Goal: Entertainment & Leisure: Browse casually

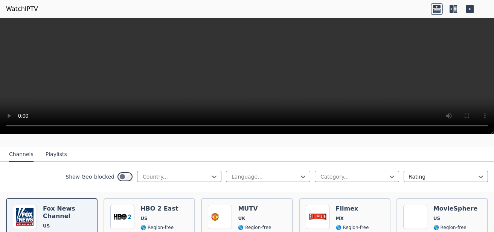
scroll to position [75, 0]
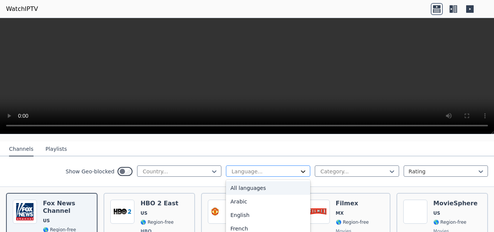
click at [301, 170] on icon at bounding box center [303, 171] width 5 height 3
click at [261, 185] on div "All languages" at bounding box center [268, 188] width 84 height 14
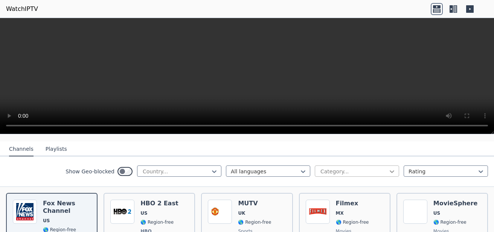
click at [388, 168] on icon at bounding box center [392, 172] width 8 height 8
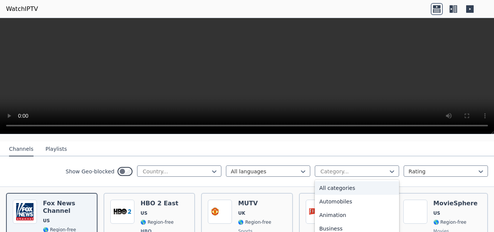
click at [343, 183] on div "All categories" at bounding box center [356, 188] width 84 height 14
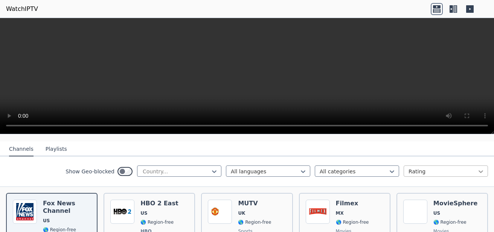
click at [478, 168] on icon at bounding box center [481, 172] width 8 height 8
click at [210, 168] on icon at bounding box center [214, 172] width 8 height 8
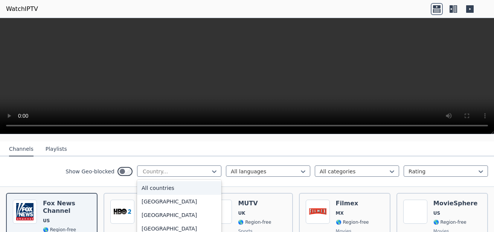
click at [162, 181] on div "All countries" at bounding box center [179, 188] width 84 height 14
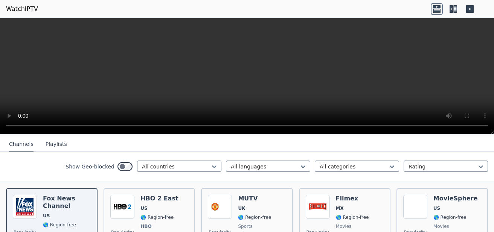
scroll to position [75, 0]
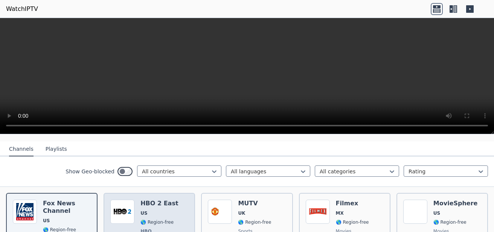
click at [140, 202] on div "HBO 2 East US 🌎 Region-free HBO movies series eng spa" at bounding box center [159, 228] width 38 height 56
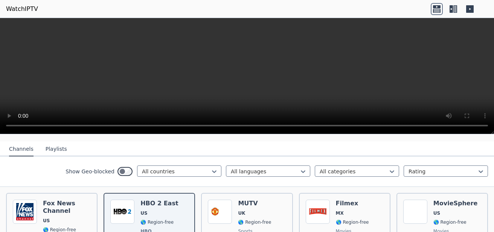
click at [437, 9] on icon at bounding box center [437, 11] width 8 height 4
click at [452, 8] on icon at bounding box center [450, 9] width 3 height 8
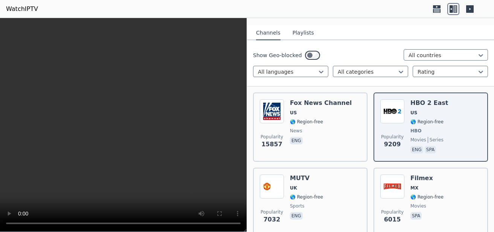
click at [452, 8] on icon at bounding box center [450, 9] width 3 height 8
click at [470, 10] on icon at bounding box center [470, 9] width 8 height 8
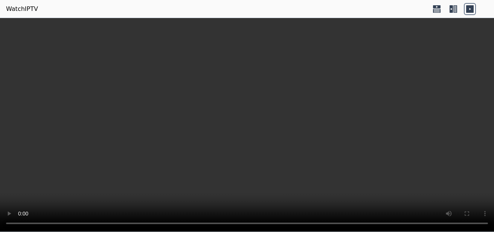
click at [448, 10] on icon at bounding box center [453, 9] width 12 height 12
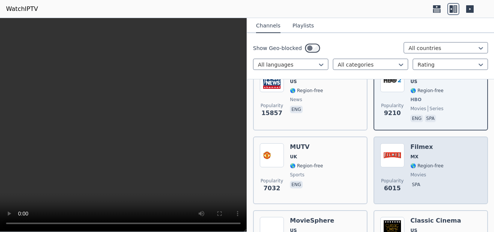
scroll to position [150, 0]
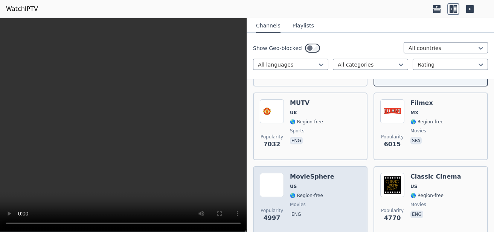
click at [312, 184] on span "US" at bounding box center [312, 187] width 44 height 6
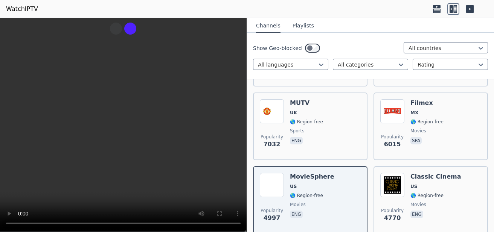
click at [85, 10] on header "WatchIPTV" at bounding box center [247, 9] width 494 height 18
click at [470, 9] on icon at bounding box center [470, 9] width 8 height 8
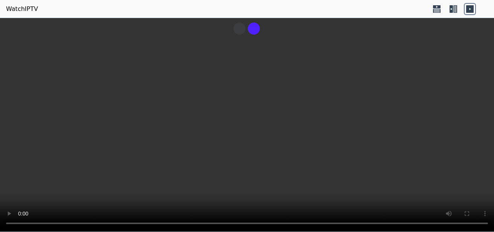
click at [451, 12] on icon at bounding box center [450, 9] width 3 height 8
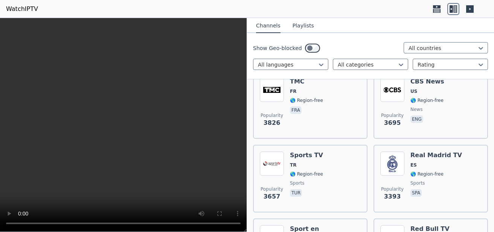
scroll to position [339, 0]
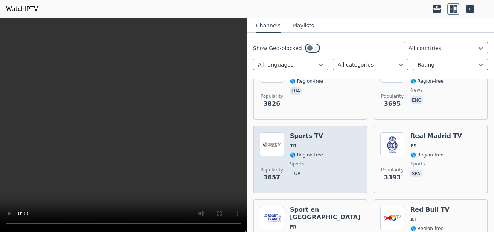
click at [304, 152] on span "🌎 Region-free" at bounding box center [306, 155] width 33 height 6
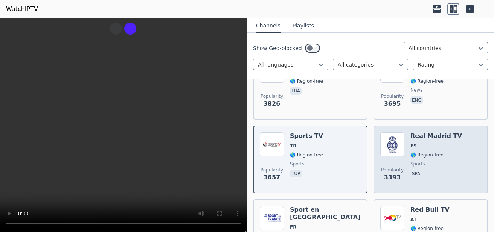
click at [422, 152] on span "🌎 Region-free" at bounding box center [426, 155] width 33 height 6
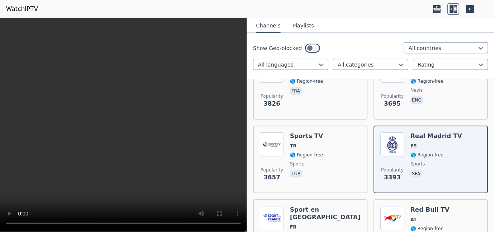
click at [470, 7] on icon at bounding box center [470, 9] width 8 height 8
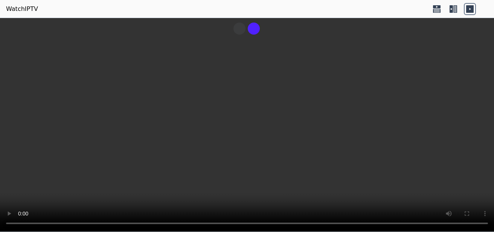
click at [454, 6] on icon at bounding box center [455, 9] width 4 height 8
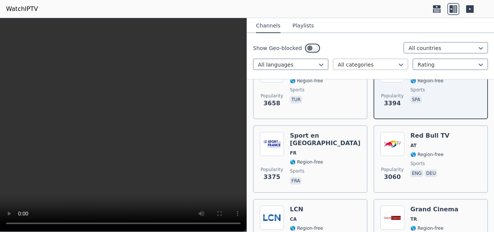
scroll to position [414, 0]
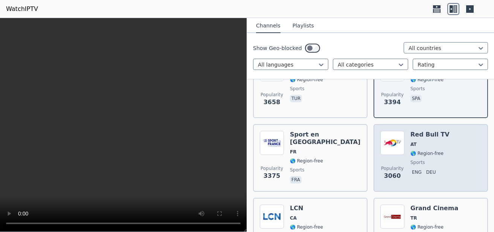
click at [415, 150] on span "🌎 Region-free" at bounding box center [426, 153] width 33 height 6
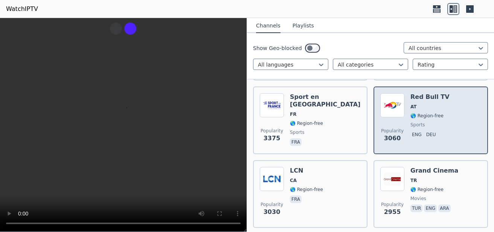
scroll to position [489, 0]
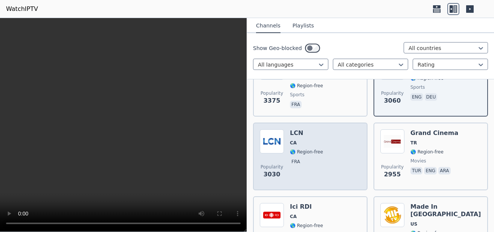
click at [338, 145] on div "Popularity 3030 LCN CA 🌎 Region-free fra" at bounding box center [310, 156] width 101 height 54
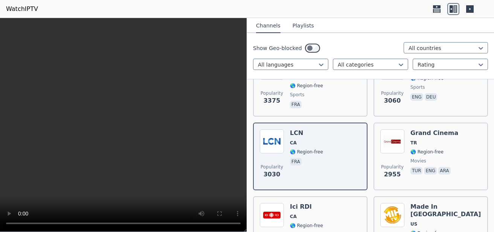
click at [296, 27] on button "Playlists" at bounding box center [302, 26] width 21 height 14
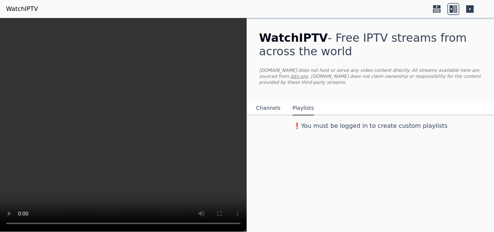
scroll to position [0, 0]
click at [264, 102] on button "Channels" at bounding box center [268, 108] width 24 height 14
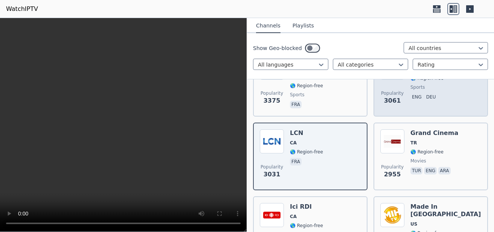
scroll to position [527, 0]
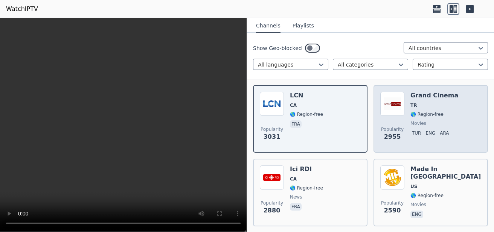
click at [421, 102] on span "TR" at bounding box center [434, 105] width 48 height 6
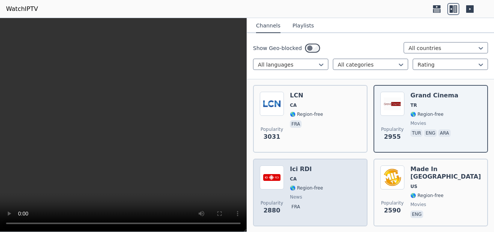
click at [304, 185] on span "🌎 Region-free" at bounding box center [306, 188] width 33 height 6
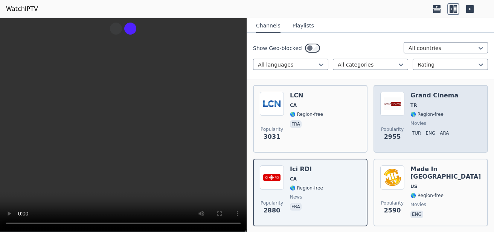
click at [429, 129] on p "eng" at bounding box center [430, 133] width 13 height 8
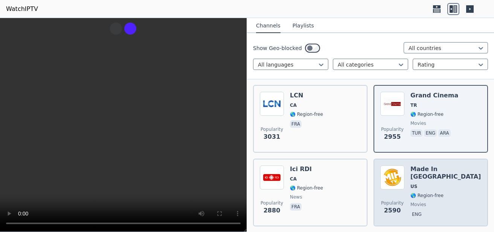
click at [418, 179] on div "Made In Hollywood US 🌎 Region-free movies eng" at bounding box center [445, 193] width 71 height 54
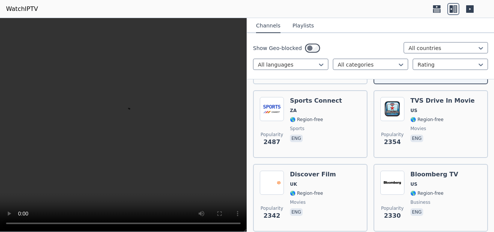
scroll to position [677, 0]
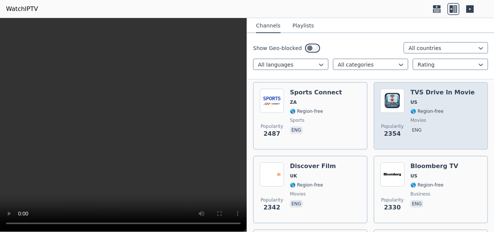
click at [414, 108] on span "🌎 Region-free" at bounding box center [426, 111] width 33 height 6
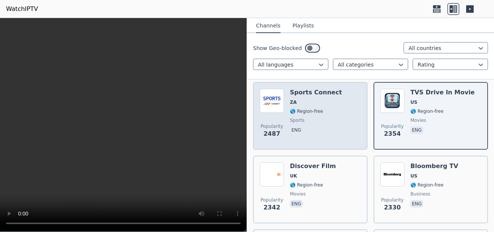
click at [316, 108] on span "🌎 Region-free" at bounding box center [306, 111] width 33 height 6
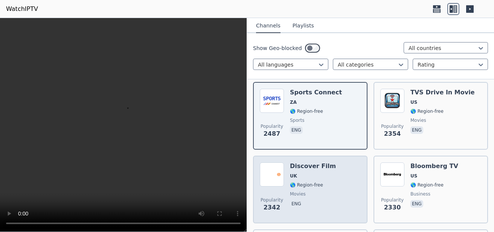
scroll to position [715, 0]
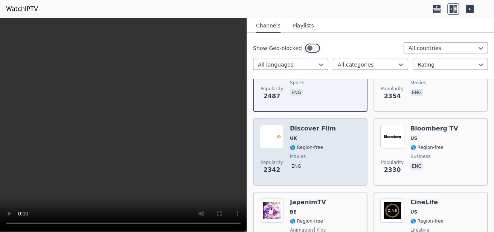
click at [307, 154] on div "Discover Film UK 🌎 Region-free movies eng" at bounding box center [313, 152] width 46 height 54
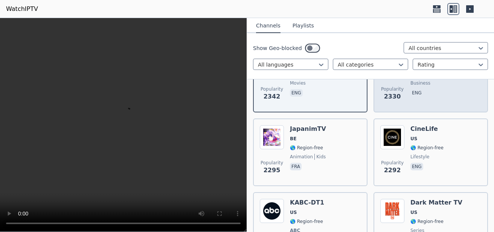
scroll to position [790, 0]
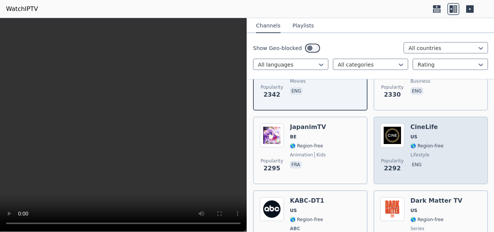
click at [419, 145] on div "CineLife US 🌎 Region-free lifestyle eng" at bounding box center [426, 150] width 33 height 54
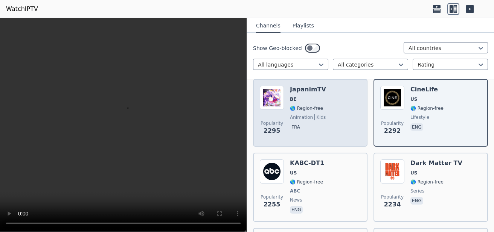
scroll to position [865, 0]
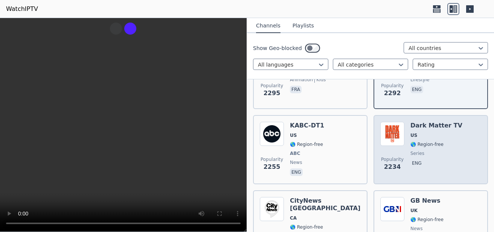
click at [422, 144] on div "Dark Matter TV US 🌎 Region-free series eng" at bounding box center [436, 150] width 52 height 56
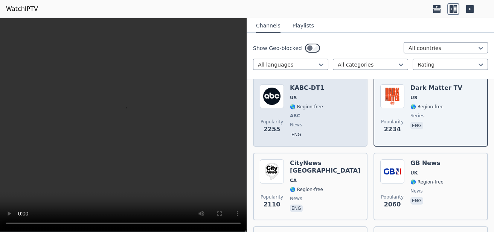
scroll to position [940, 0]
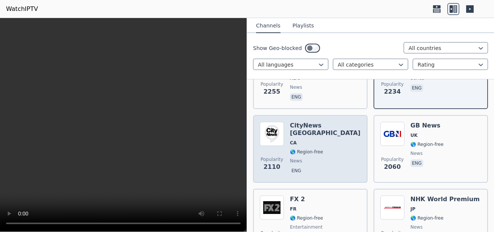
click at [296, 141] on div "CityNews Toronto CA 🌎 Region-free news eng" at bounding box center [325, 149] width 71 height 54
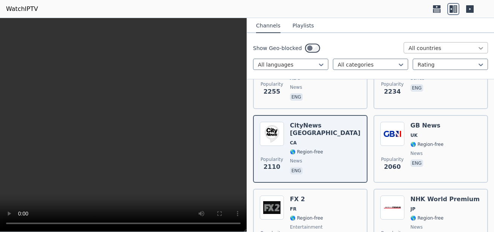
click at [478, 48] on icon at bounding box center [480, 48] width 5 height 3
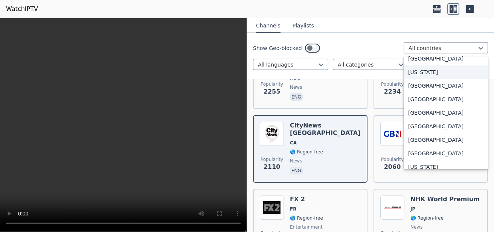
scroll to position [978, 0]
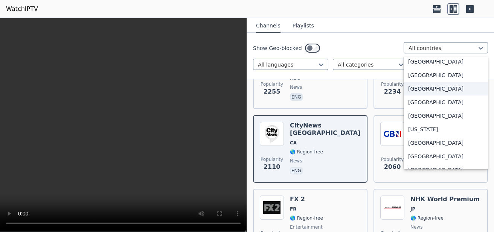
click at [406, 96] on div "[GEOGRAPHIC_DATA]" at bounding box center [445, 89] width 84 height 14
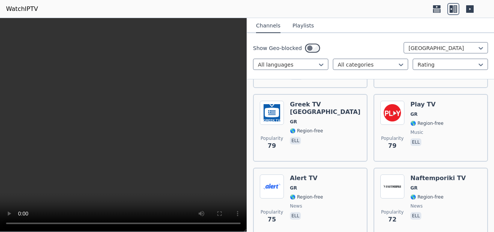
scroll to position [677, 0]
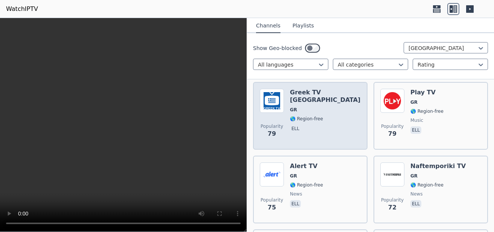
click at [301, 116] on span "🌎 Region-free" at bounding box center [306, 119] width 33 height 6
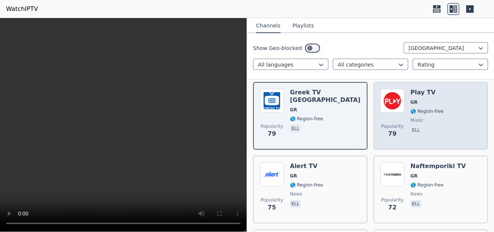
click at [427, 108] on span "🌎 Region-free" at bounding box center [426, 111] width 33 height 6
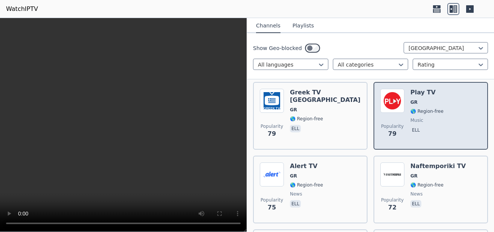
click at [422, 109] on div "Play TV GR 🌎 Region-free music ell" at bounding box center [426, 116] width 33 height 54
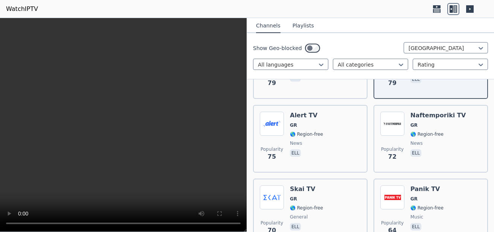
scroll to position [752, 0]
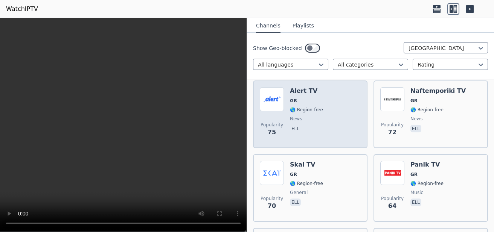
click at [307, 108] on div "Alert TV GR 🌎 Region-free news ell" at bounding box center [306, 114] width 33 height 54
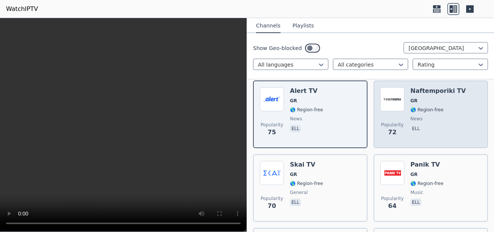
click at [416, 116] on span "news" at bounding box center [416, 119] width 12 height 6
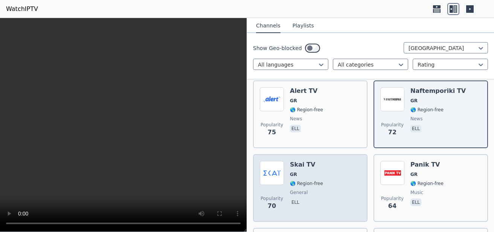
click at [303, 181] on span "🌎 Region-free" at bounding box center [306, 184] width 33 height 6
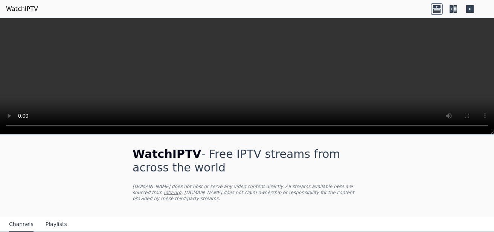
click at [456, 8] on icon at bounding box center [455, 9] width 4 height 8
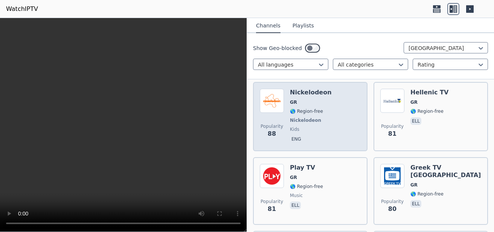
scroll to position [640, 0]
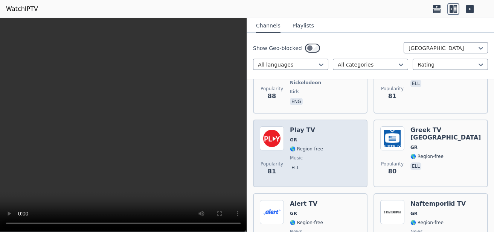
click at [309, 146] on span "🌎 Region-free" at bounding box center [306, 149] width 33 height 6
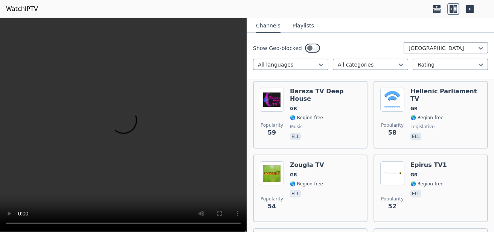
scroll to position [903, 0]
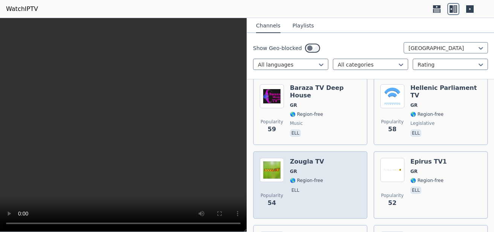
click at [306, 169] on span "GR" at bounding box center [307, 172] width 34 height 6
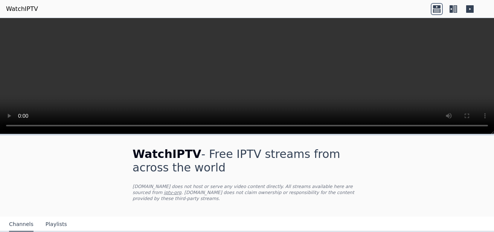
click at [456, 8] on icon at bounding box center [455, 9] width 4 height 8
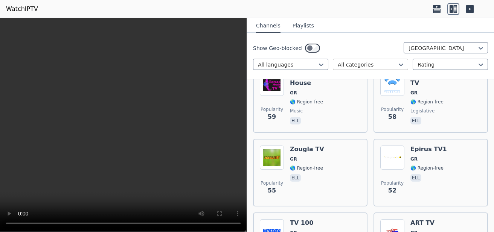
scroll to position [940, 0]
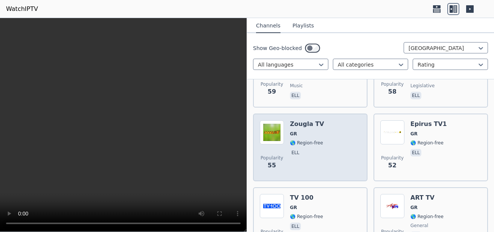
click at [296, 140] on span "🌎 Region-free" at bounding box center [306, 143] width 33 height 6
